Goal: Task Accomplishment & Management: Use online tool/utility

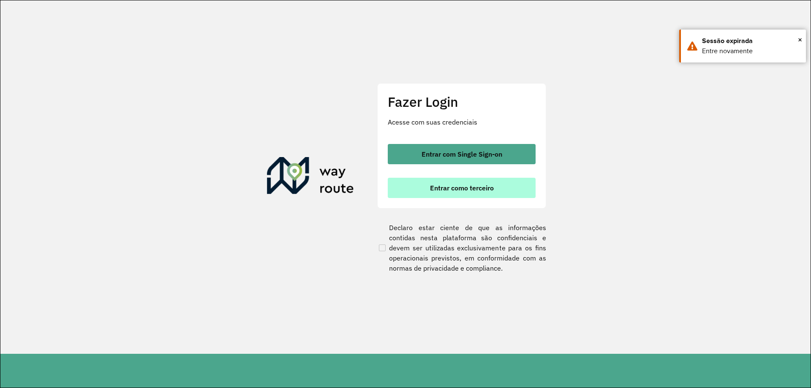
click at [453, 180] on button "Entrar como terceiro" at bounding box center [462, 188] width 148 height 20
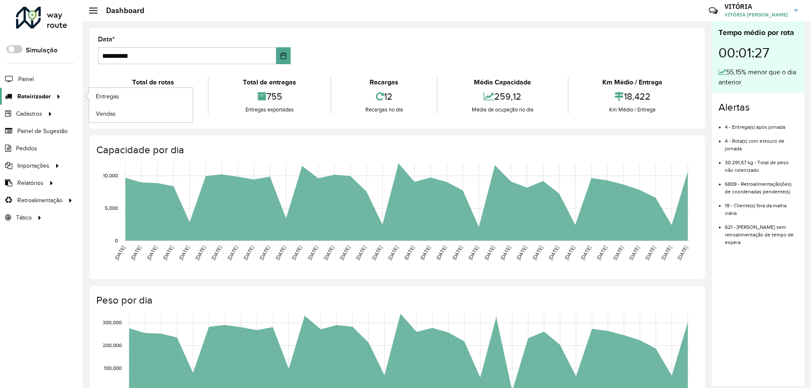
click at [46, 100] on span "Roteirizador" at bounding box center [33, 96] width 33 height 9
click at [147, 99] on link "Entregas" at bounding box center [140, 96] width 103 height 17
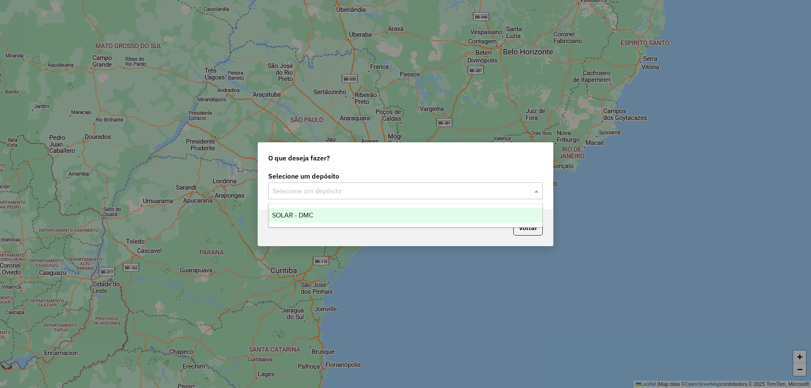
click at [393, 188] on input "text" at bounding box center [396, 191] width 249 height 10
click at [385, 212] on div "SOLAR - DMC" at bounding box center [406, 215] width 274 height 14
